Goal: Information Seeking & Learning: Learn about a topic

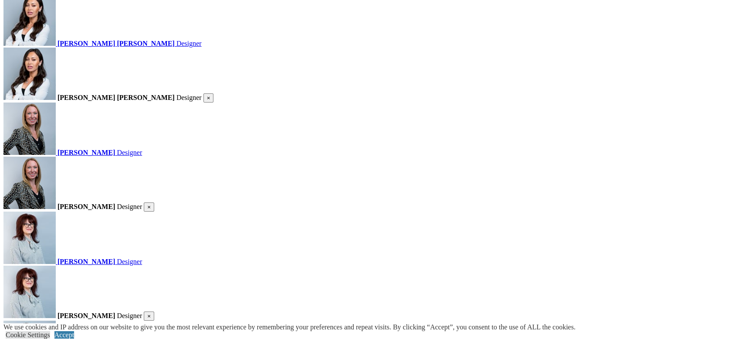
scroll to position [1394, 0]
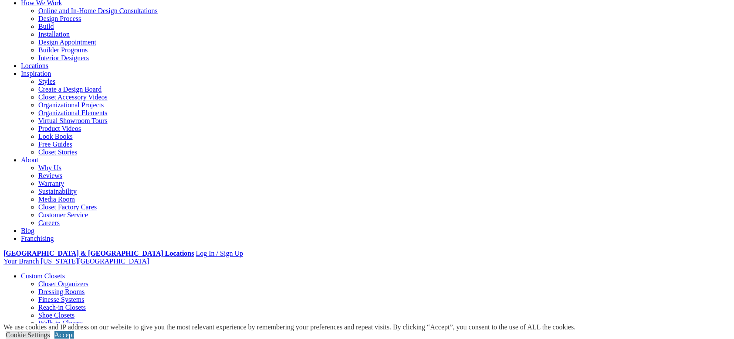
scroll to position [44, 0]
